Goal: Entertainment & Leisure: Consume media (video, audio)

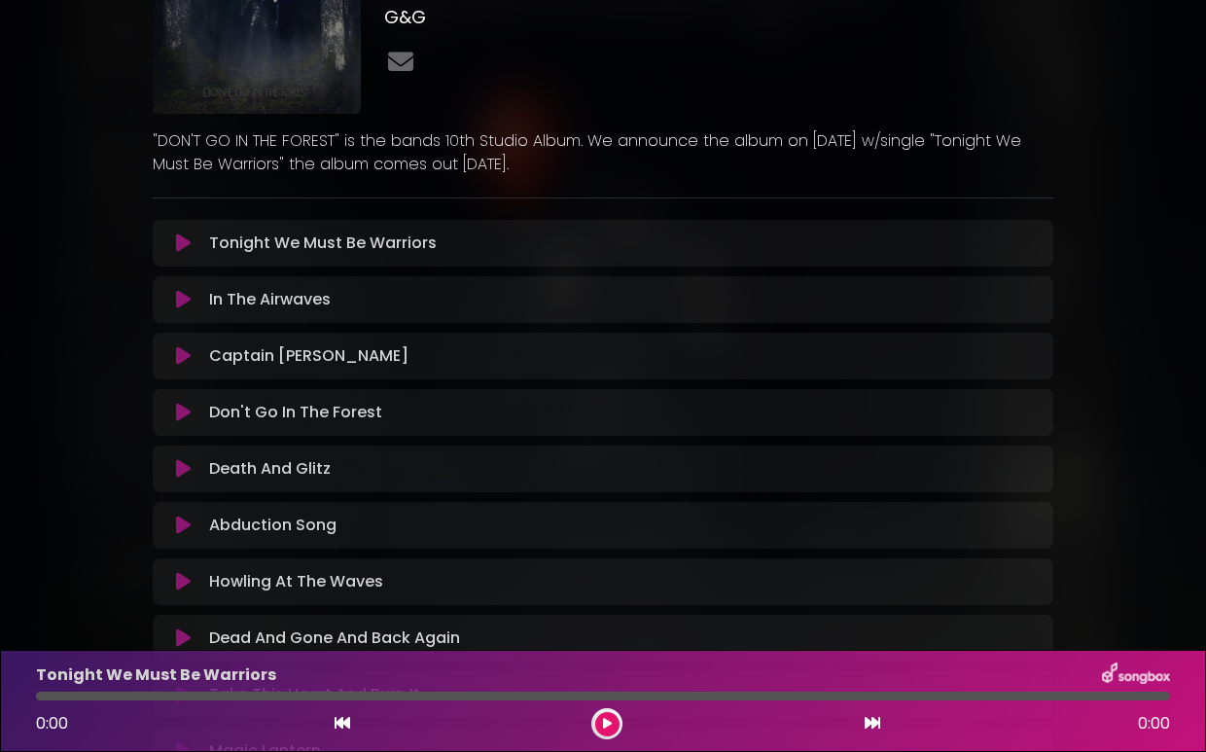
scroll to position [23, 0]
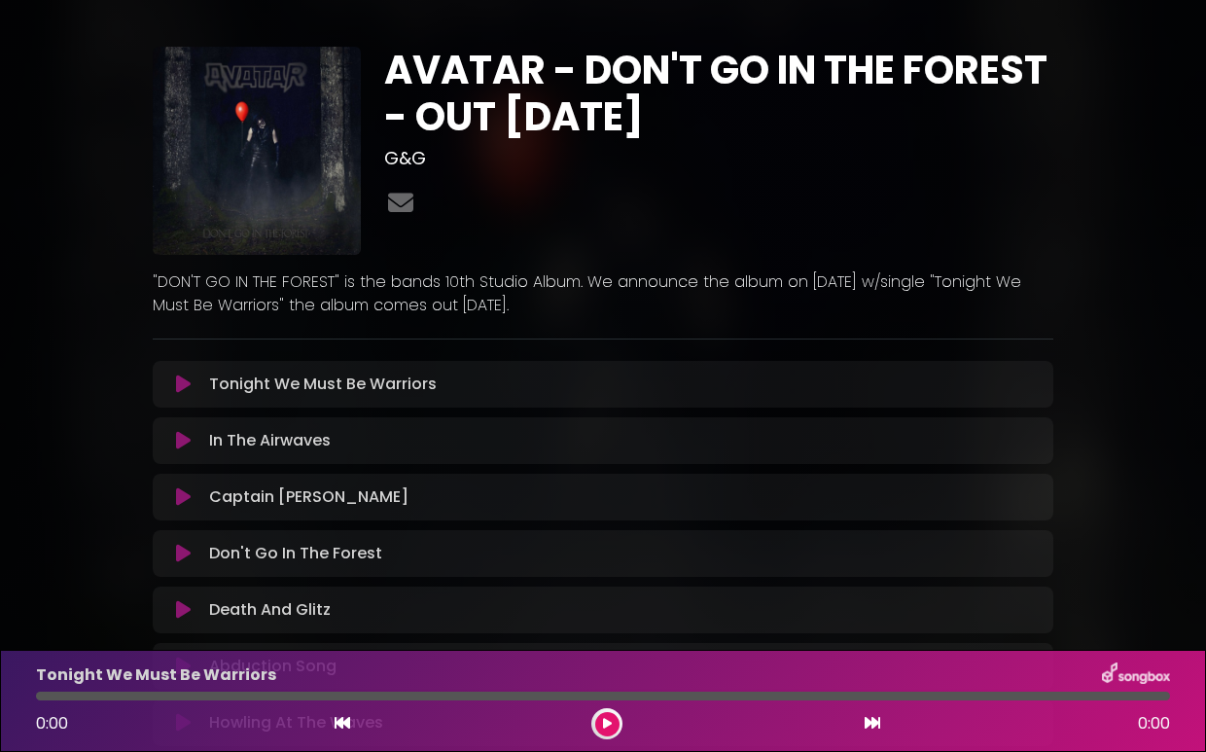
click at [181, 386] on icon at bounding box center [183, 383] width 15 height 19
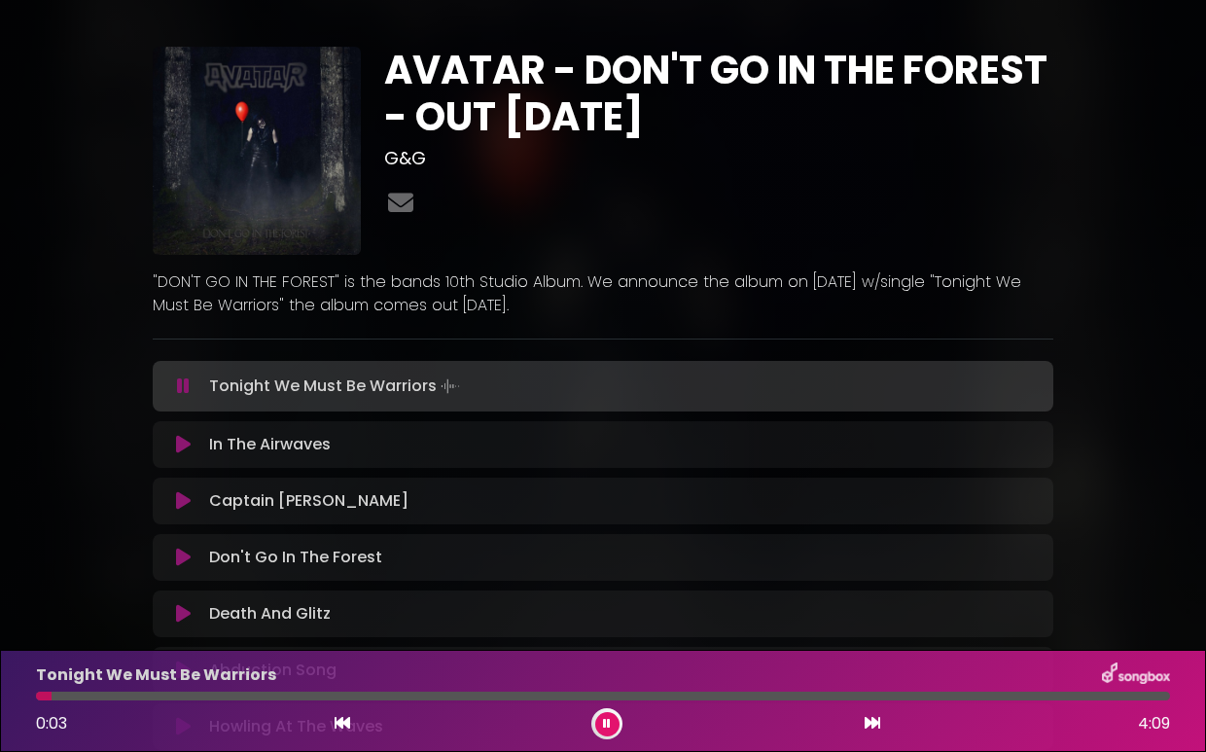
click at [71, 699] on div at bounding box center [603, 695] width 1134 height 9
click at [91, 693] on div at bounding box center [603, 695] width 1134 height 9
click at [130, 694] on div at bounding box center [603, 695] width 1134 height 9
click at [181, 695] on div at bounding box center [603, 695] width 1134 height 9
click at [218, 696] on div at bounding box center [603, 695] width 1134 height 9
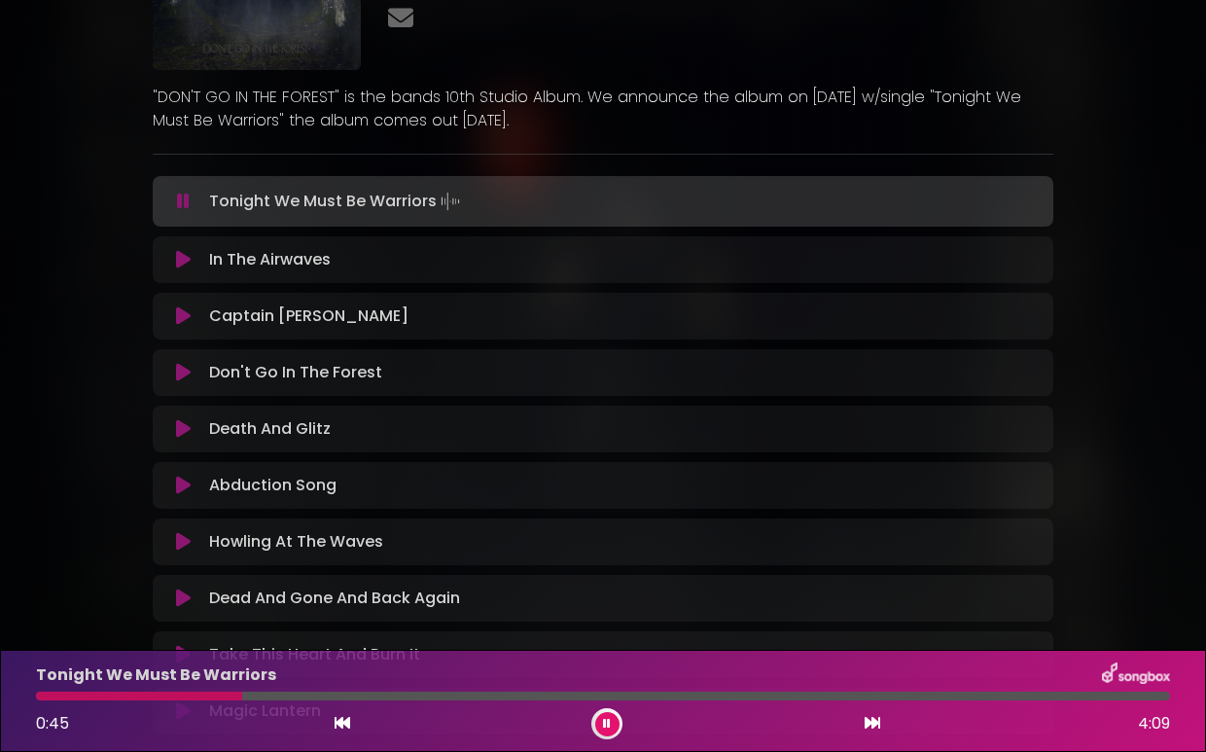
scroll to position [315, 0]
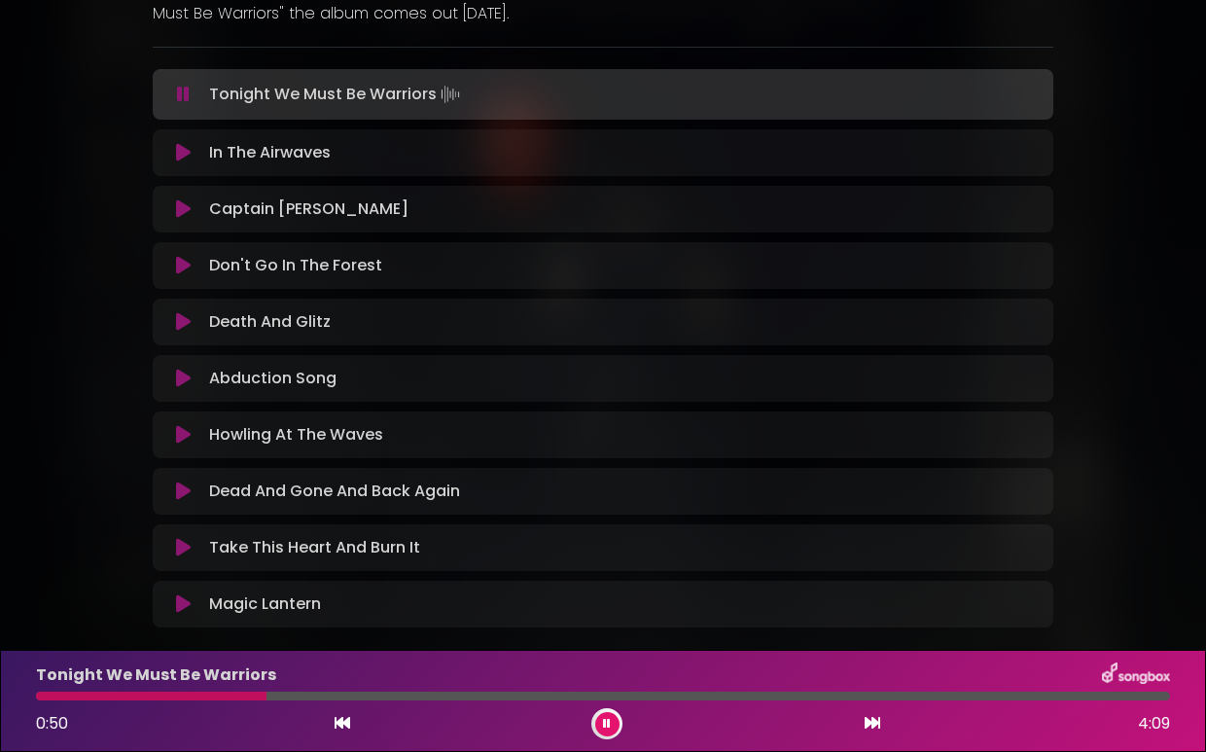
click at [185, 154] on icon at bounding box center [183, 152] width 15 height 19
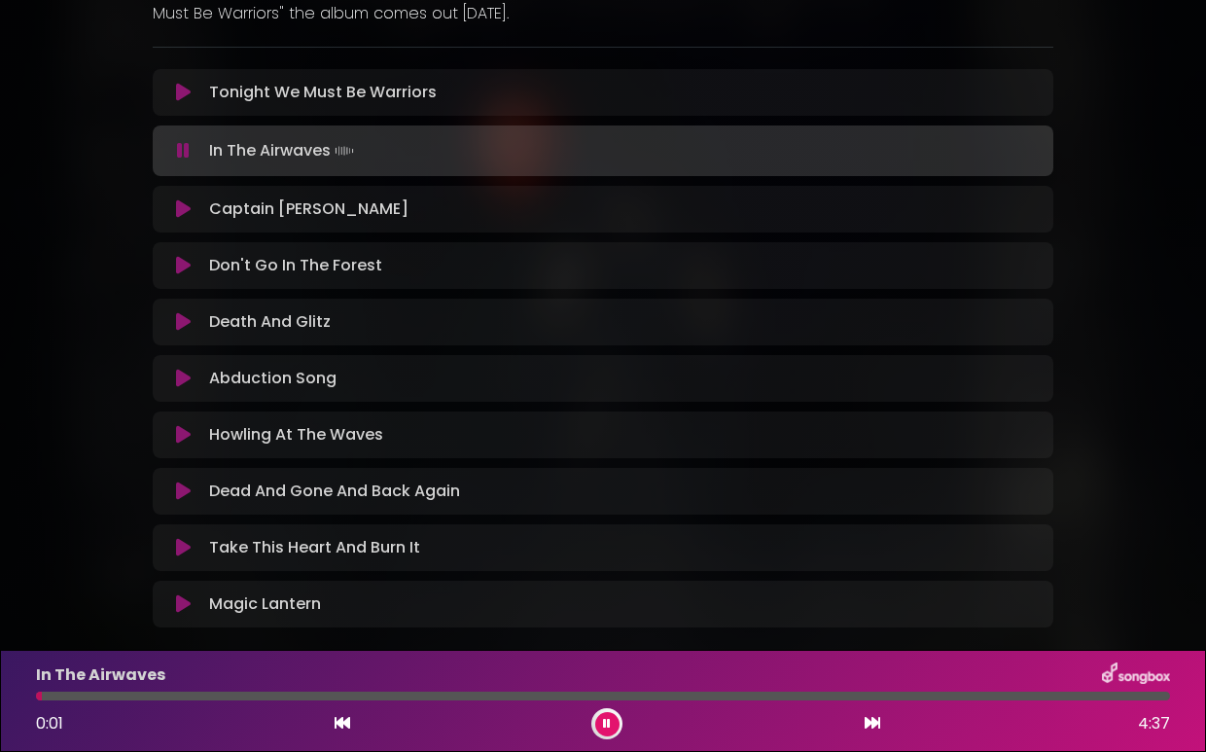
click at [67, 691] on div at bounding box center [603, 695] width 1134 height 9
drag, startPoint x: 87, startPoint y: 693, endPoint x: 107, endPoint y: 693, distance: 20.4
click at [88, 693] on div at bounding box center [603, 695] width 1134 height 9
click at [118, 693] on div at bounding box center [603, 695] width 1134 height 9
click at [152, 695] on div at bounding box center [603, 695] width 1134 height 9
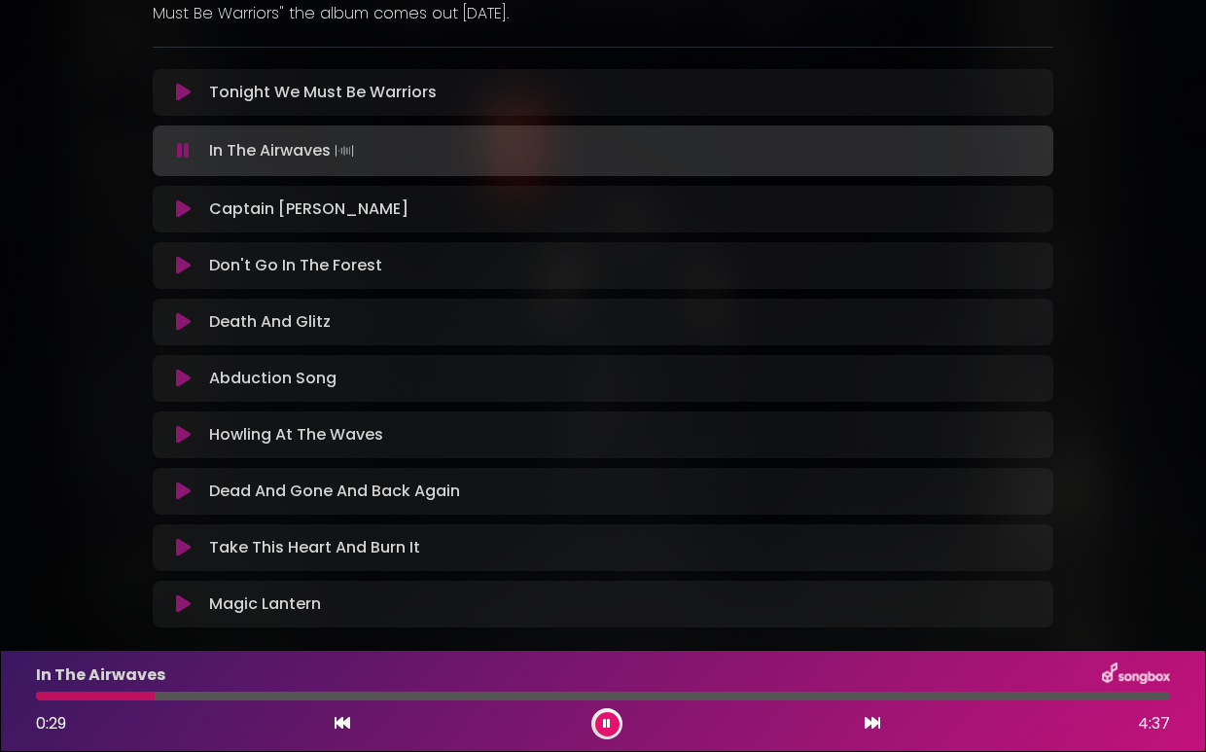
click at [192, 692] on div at bounding box center [603, 695] width 1134 height 9
click at [259, 694] on div at bounding box center [603, 695] width 1134 height 9
click at [312, 693] on div at bounding box center [603, 695] width 1134 height 9
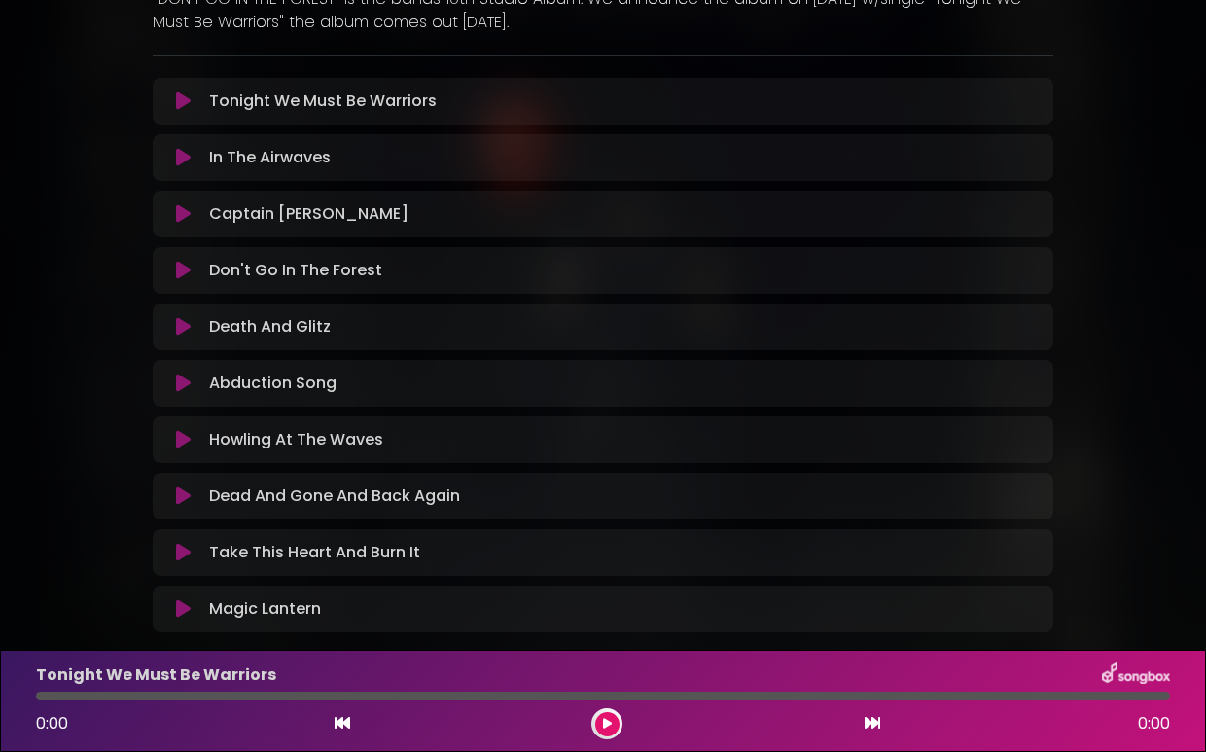
scroll to position [218, 0]
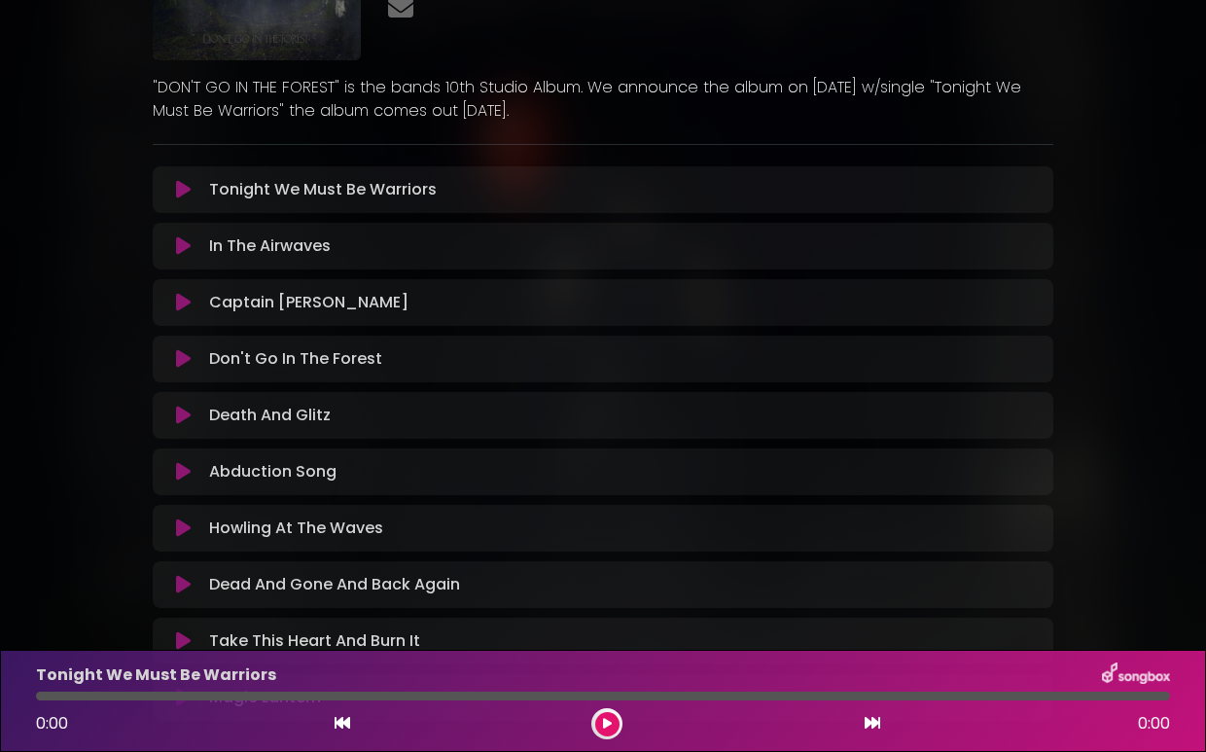
click at [182, 361] on icon at bounding box center [183, 358] width 15 height 19
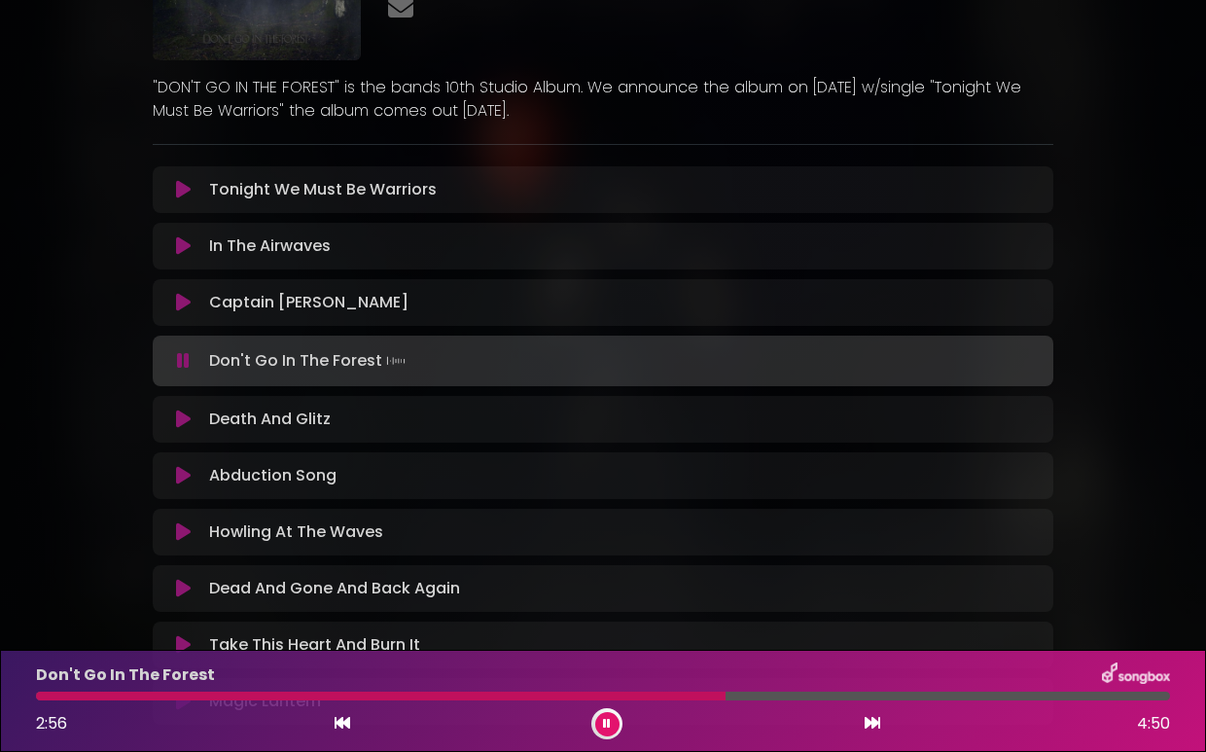
click at [178, 420] on icon at bounding box center [183, 418] width 15 height 19
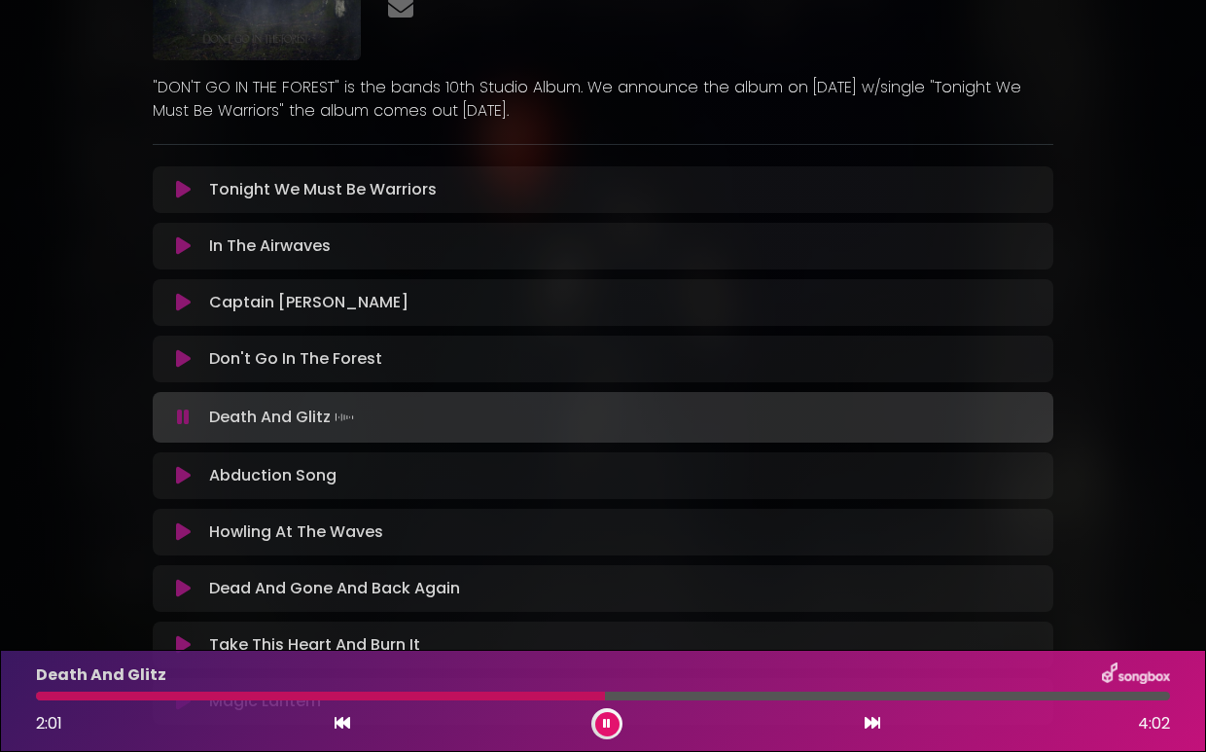
click at [610, 720] on icon at bounding box center [607, 724] width 8 height 12
